Goal: Task Accomplishment & Management: Use online tool/utility

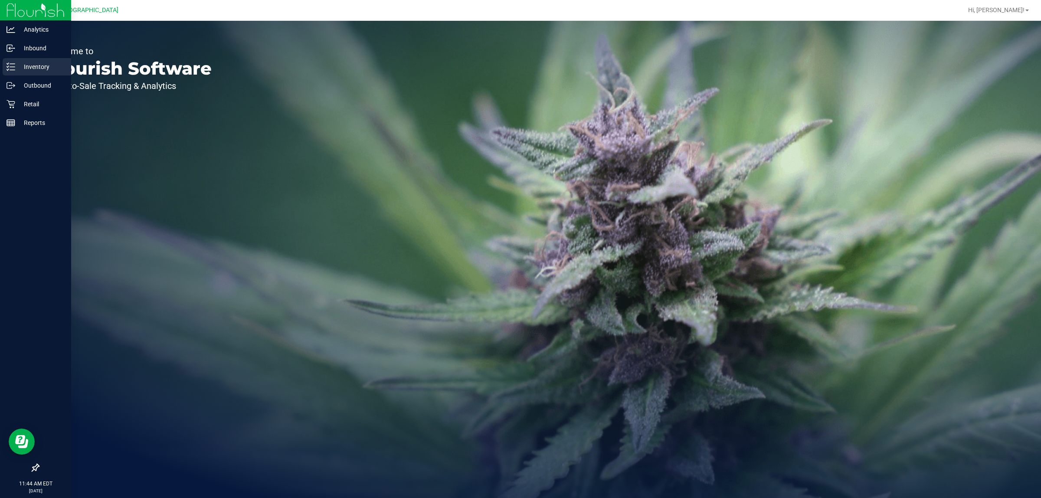
click at [16, 66] on p "Inventory" at bounding box center [41, 67] width 52 height 10
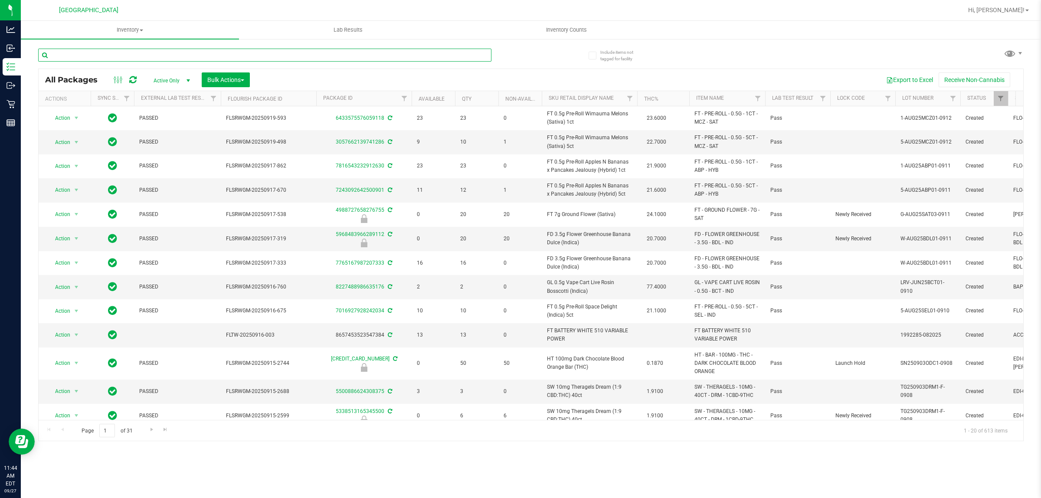
click at [149, 51] on input "text" at bounding box center [264, 55] width 453 height 13
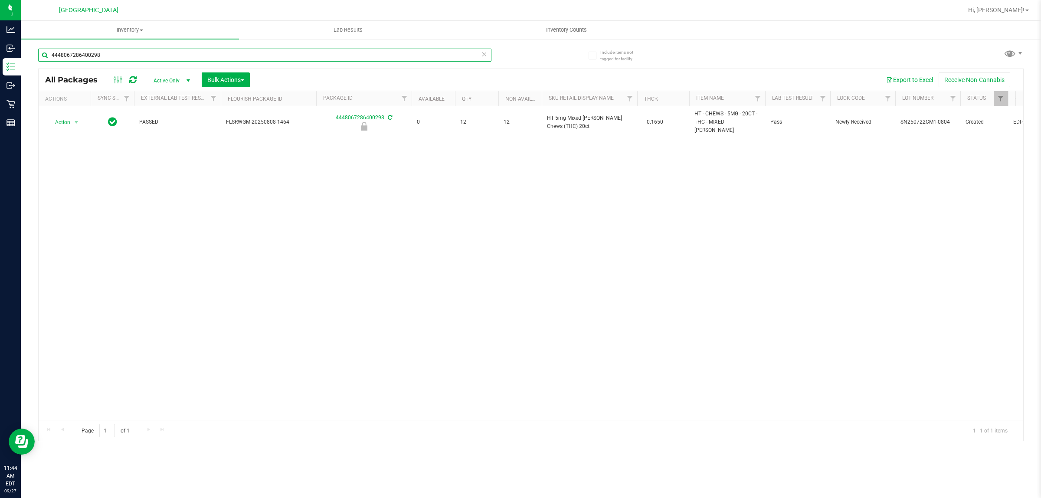
type input "4448067286400298"
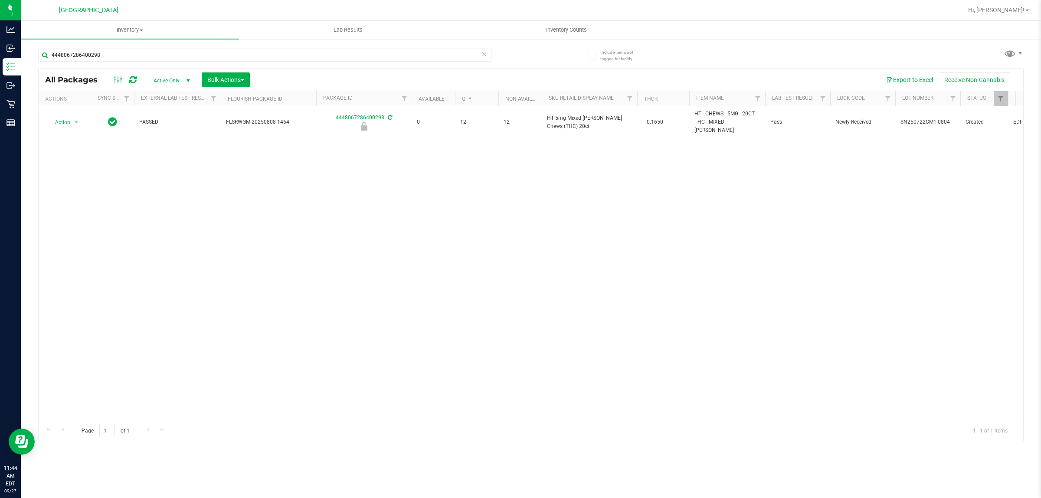
click at [296, 239] on div "Action Action Edit attributes Global inventory Locate package Package audit log…" at bounding box center [531, 263] width 985 height 314
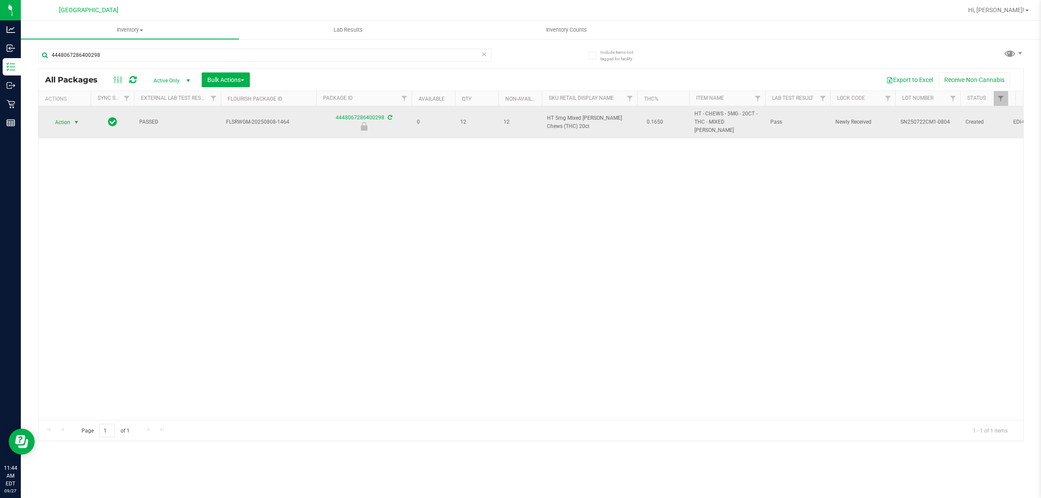
click at [68, 116] on span "Action" at bounding box center [58, 122] width 23 height 12
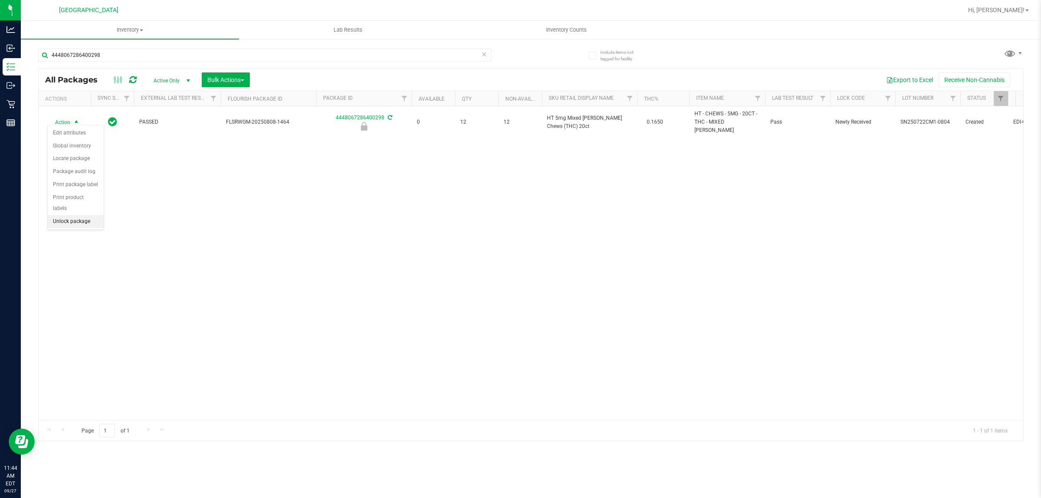
click at [87, 215] on li "Unlock package" at bounding box center [76, 221] width 56 height 13
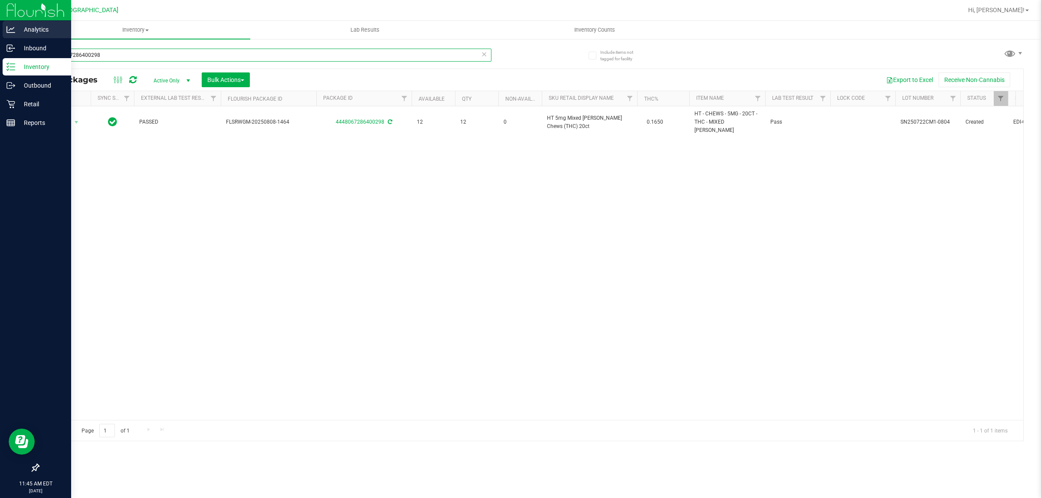
drag, startPoint x: 101, startPoint y: 56, endPoint x: 0, endPoint y: 37, distance: 103.0
click at [0, 40] on div "Analytics Inbound Inventory Outbound Retail Reports 11:45 AM EDT [DATE] 09/27 […" at bounding box center [520, 249] width 1041 height 498
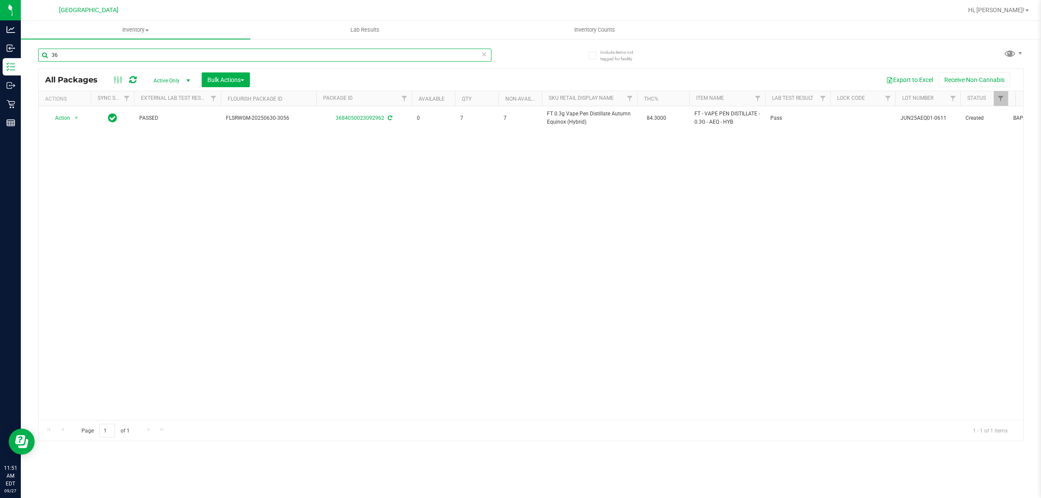
type input "3"
type input "5508321597416077"
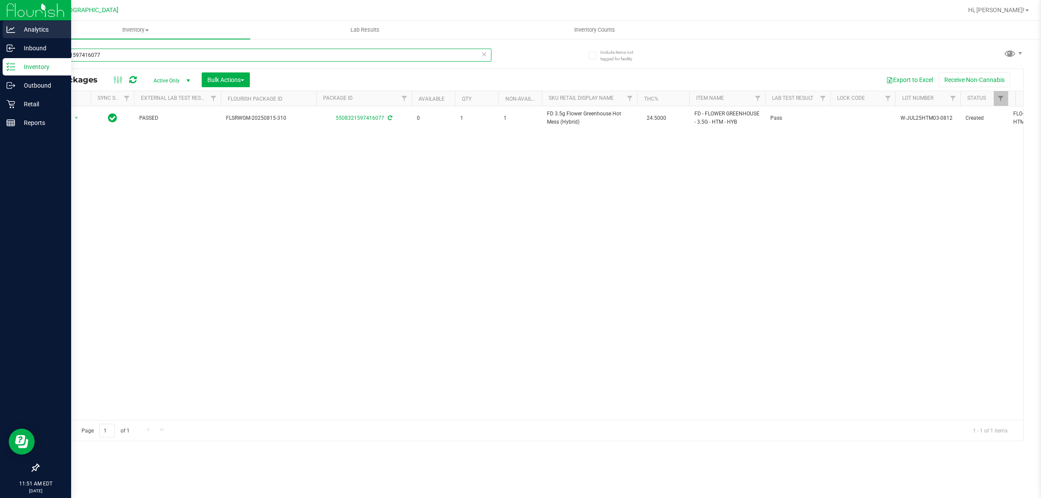
drag, startPoint x: 112, startPoint y: 57, endPoint x: 0, endPoint y: 36, distance: 113.4
click at [0, 36] on div "Analytics Inbound Inventory Outbound Retail Reports 11:51 AM EDT [DATE] 09/27 […" at bounding box center [520, 249] width 1041 height 498
type input "2827003691358454"
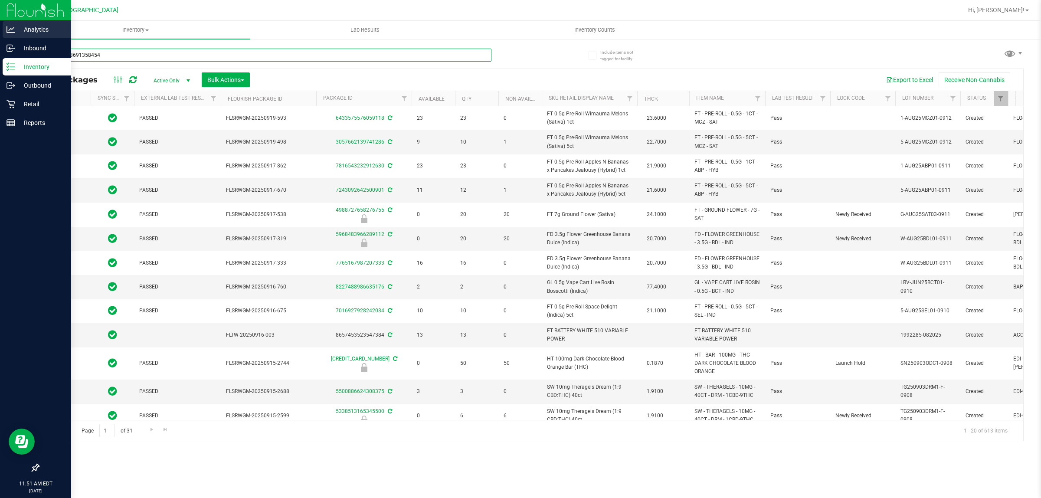
type input "[DATE]"
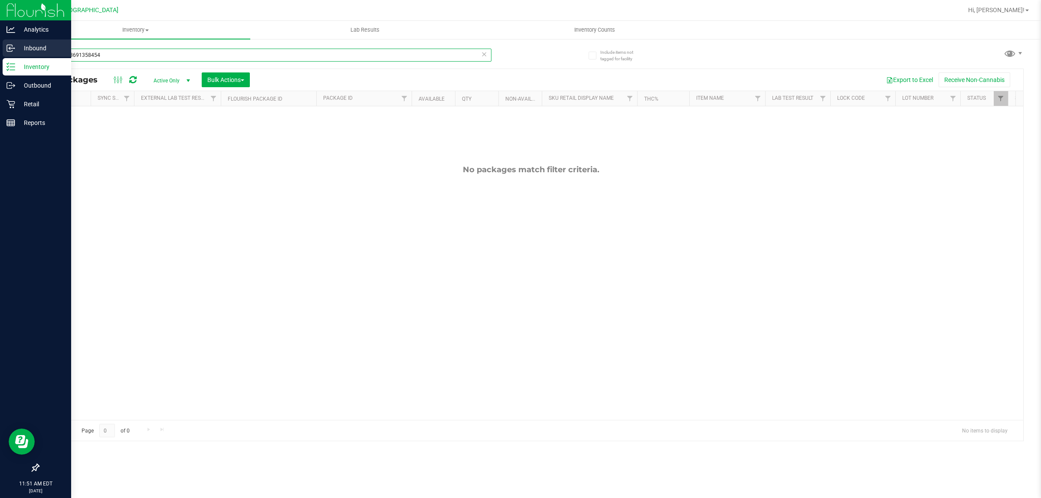
drag, startPoint x: 105, startPoint y: 53, endPoint x: 0, endPoint y: 39, distance: 105.4
click at [0, 39] on div "Analytics Inbound Inventory Outbound Retail Reports 11:51 AM EDT [DATE] 09/27 […" at bounding box center [520, 249] width 1041 height 498
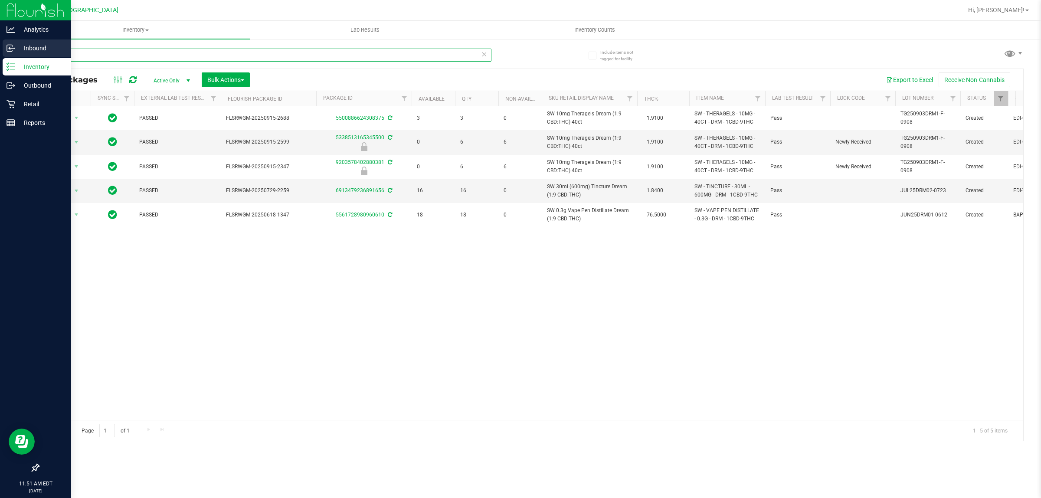
type input "d"
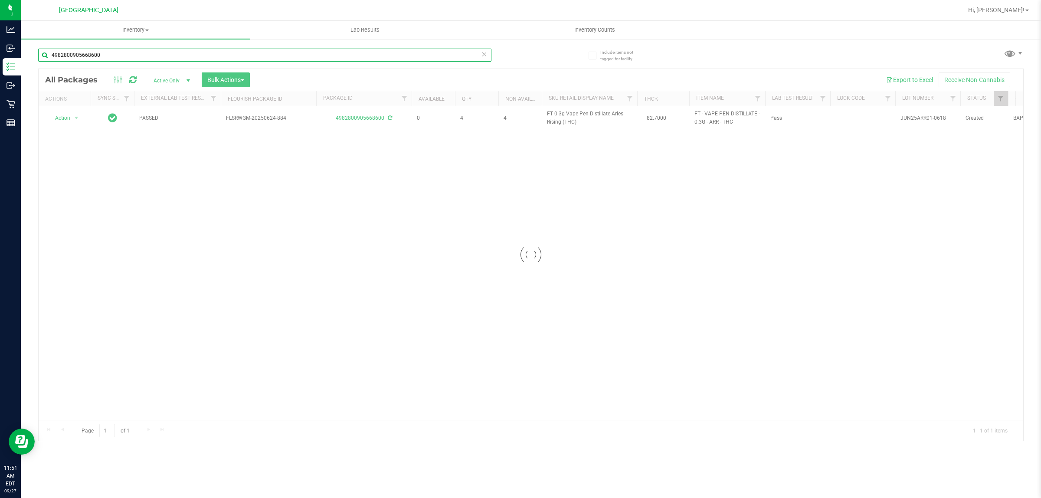
type input "4982800905668600"
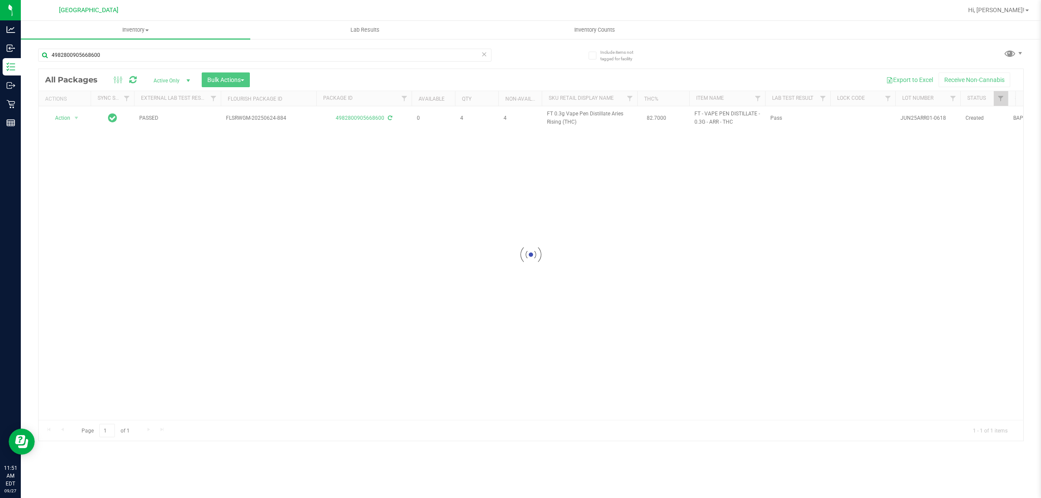
click at [274, 195] on div at bounding box center [531, 255] width 985 height 372
